Goal: Information Seeking & Learning: Learn about a topic

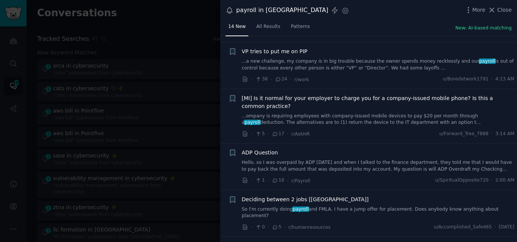
scroll to position [101, 0]
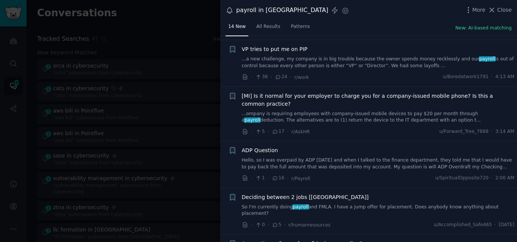
click at [371, 116] on link "...ompany is requiring employees with company-issued mobile devices to pay $20 …" at bounding box center [378, 117] width 273 height 13
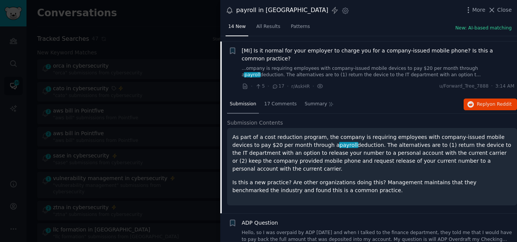
scroll to position [152, 0]
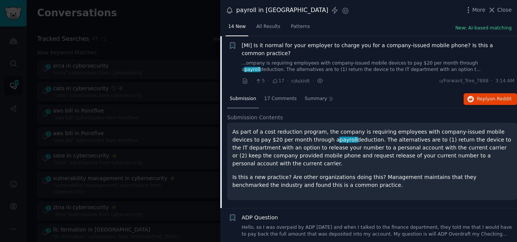
click at [304, 45] on span "[MI] Is it normal for your employer to charge you for a company-issued mobile p…" at bounding box center [378, 50] width 273 height 16
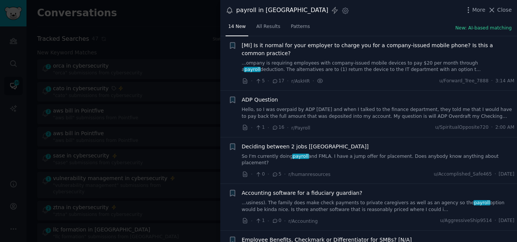
click at [343, 110] on link "Hello, so I was overpaid by ADP [DATE] and when I talked to the finance departm…" at bounding box center [378, 113] width 273 height 13
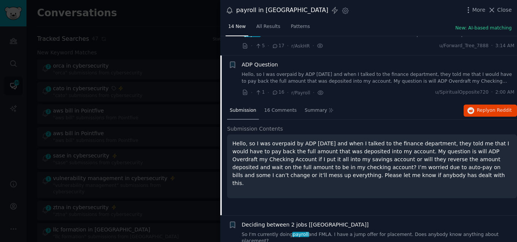
scroll to position [207, 0]
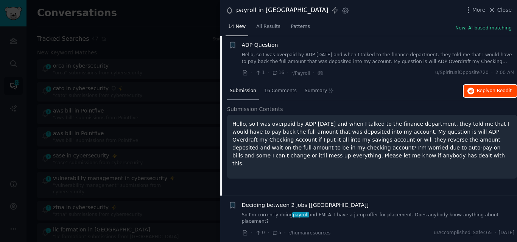
click at [483, 89] on span "Reply on Reddit" at bounding box center [494, 91] width 35 height 7
click at [265, 43] on span "ADP Question" at bounding box center [260, 45] width 36 height 8
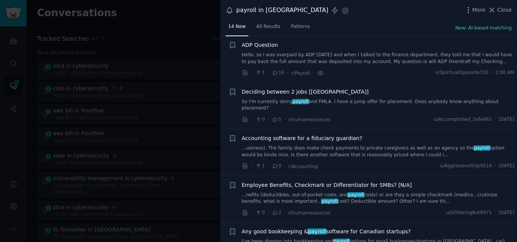
click at [288, 145] on link "...usiness). The family does make check payments to private caregivers as well …" at bounding box center [378, 151] width 273 height 13
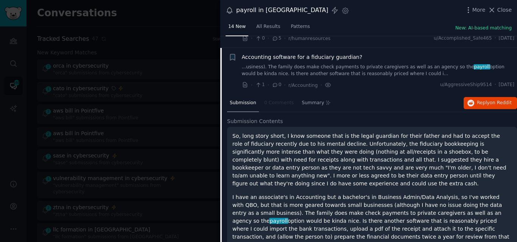
scroll to position [268, 0]
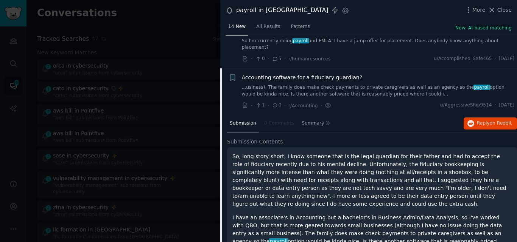
click at [302, 74] on span "Accounting software for a fiduciary guardian?" at bounding box center [302, 78] width 121 height 8
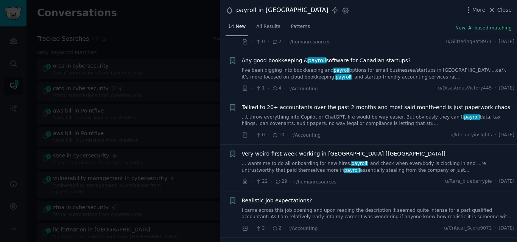
scroll to position [379, 0]
click at [376, 114] on link "...t throw everything into Copilot or ChatGPT, life would be way easier. But ob…" at bounding box center [378, 120] width 273 height 13
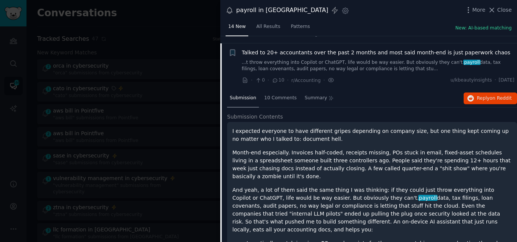
scroll to position [434, 0]
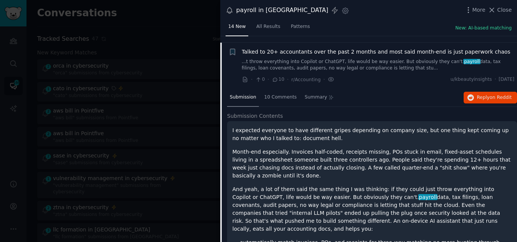
click at [313, 48] on span "Talked to 20+ accountants over the past 2 months and most said month-end is jus…" at bounding box center [376, 52] width 269 height 8
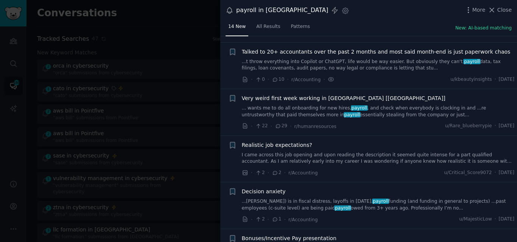
click at [303, 110] on link "... wants me to do all onboarding for new hires, payroll , and check when every…" at bounding box center [378, 111] width 273 height 13
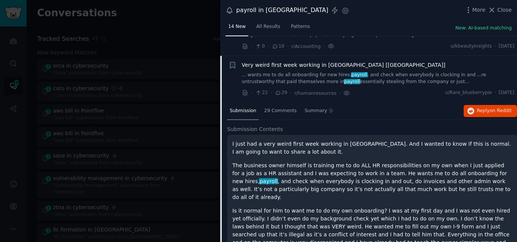
scroll to position [480, 0]
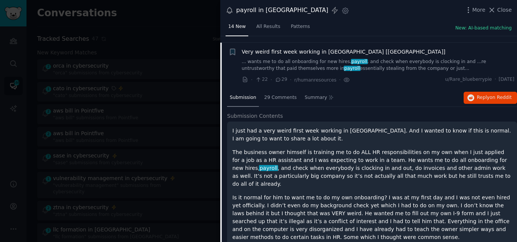
click at [285, 48] on span "Very weird first week working in [GEOGRAPHIC_DATA] [[GEOGRAPHIC_DATA]]" at bounding box center [344, 52] width 204 height 8
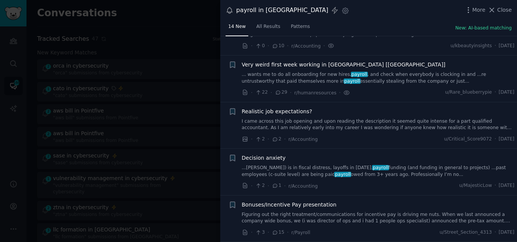
scroll to position [460, 0]
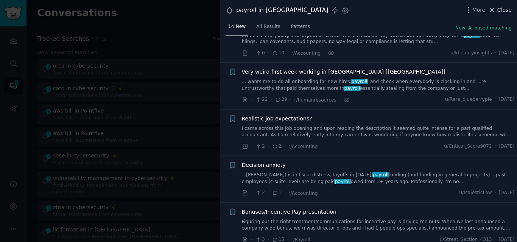
click at [494, 10] on icon at bounding box center [492, 10] width 8 height 8
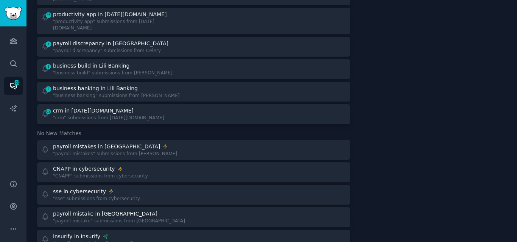
scroll to position [474, 0]
